Goal: Transaction & Acquisition: Subscribe to service/newsletter

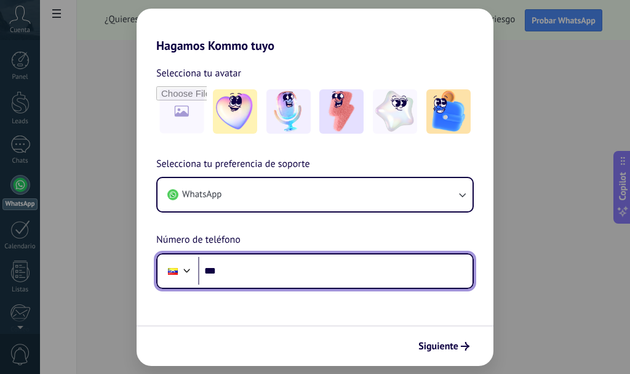
click at [249, 271] on input "***" at bounding box center [335, 271] width 274 height 28
click at [232, 269] on input "***" at bounding box center [335, 271] width 274 height 28
type input "**********"
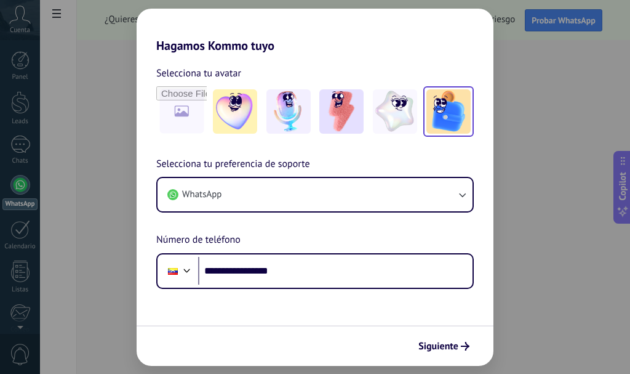
click at [430, 120] on img at bounding box center [449, 111] width 44 height 44
click at [433, 348] on span "Siguiente" at bounding box center [439, 346] width 40 height 9
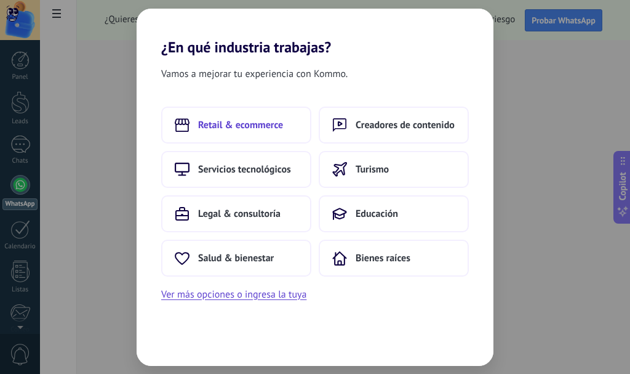
click at [262, 129] on span "Retail & ecommerce" at bounding box center [240, 125] width 85 height 12
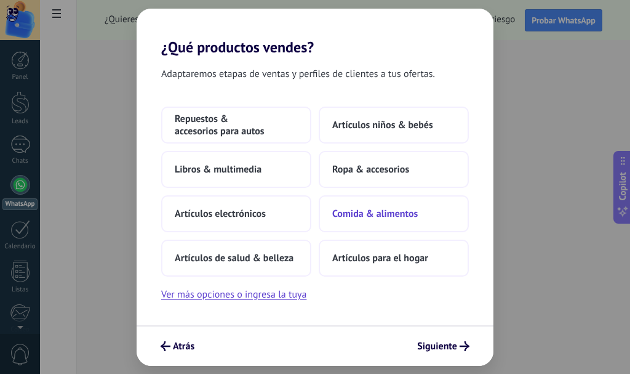
click at [407, 211] on span "Comida & alimentos" at bounding box center [375, 213] width 86 height 12
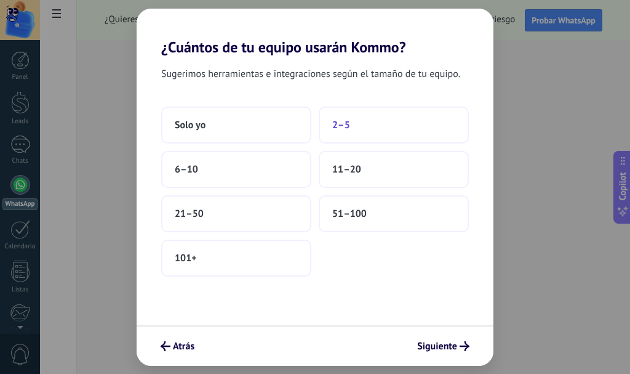
click at [336, 128] on span "2–5" at bounding box center [341, 125] width 18 height 12
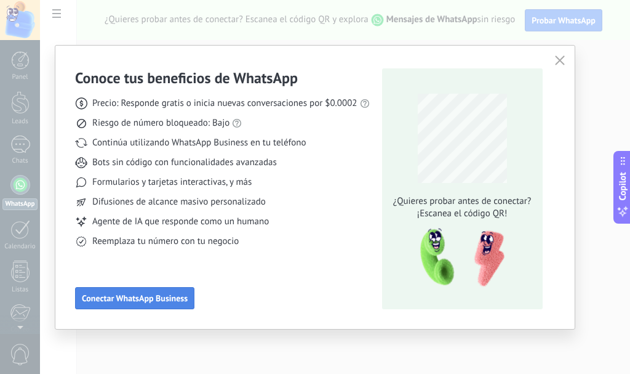
click at [149, 296] on span "Conectar WhatsApp Business" at bounding box center [135, 298] width 106 height 9
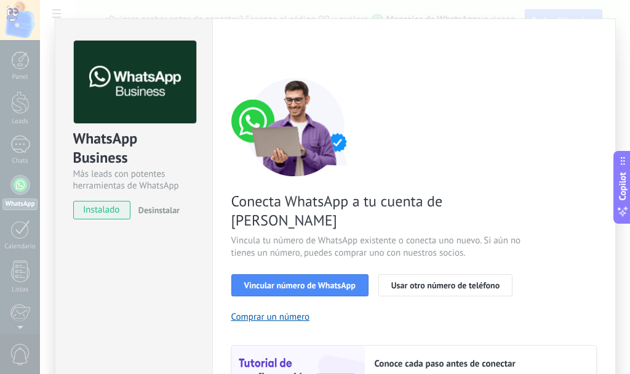
click at [105, 212] on span "instalado" at bounding box center [102, 210] width 56 height 18
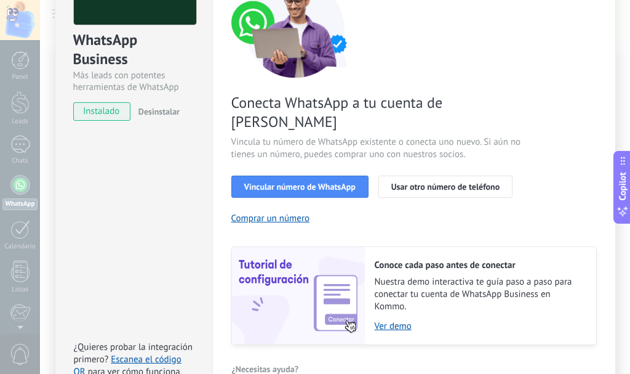
scroll to position [151, 0]
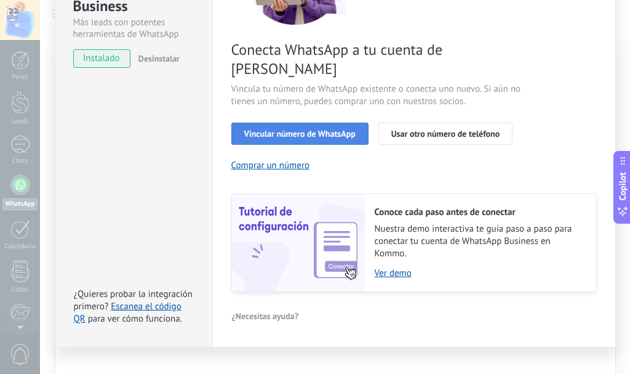
click at [322, 129] on span "Vincular número de WhatsApp" at bounding box center [299, 133] width 111 height 9
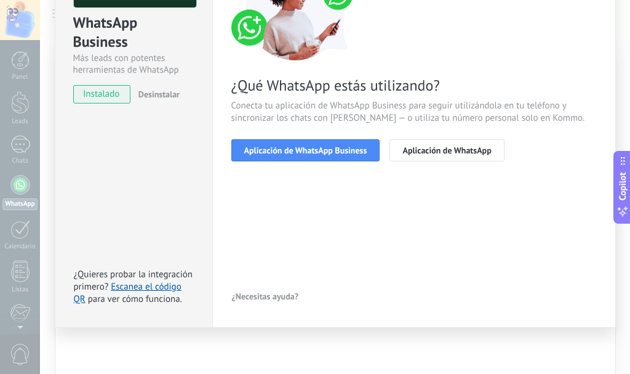
scroll to position [116, 0]
click at [441, 148] on span "Aplicación de WhatsApp" at bounding box center [447, 150] width 89 height 9
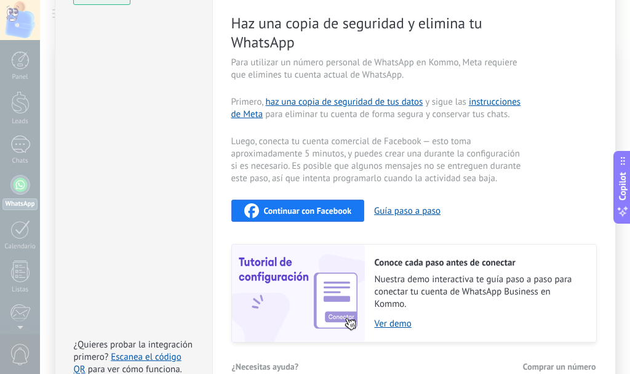
scroll to position [284, 0]
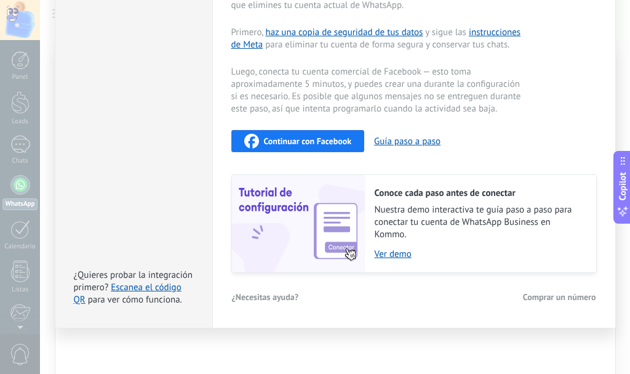
click at [311, 137] on span "Continuar con Facebook" at bounding box center [308, 141] width 88 height 9
click at [18, 194] on div "Conoce tus beneficios de WhatsApp Precio: Responde gratis o inicia nuevas conve…" at bounding box center [315, 187] width 630 height 374
